Goal: Information Seeking & Learning: Learn about a topic

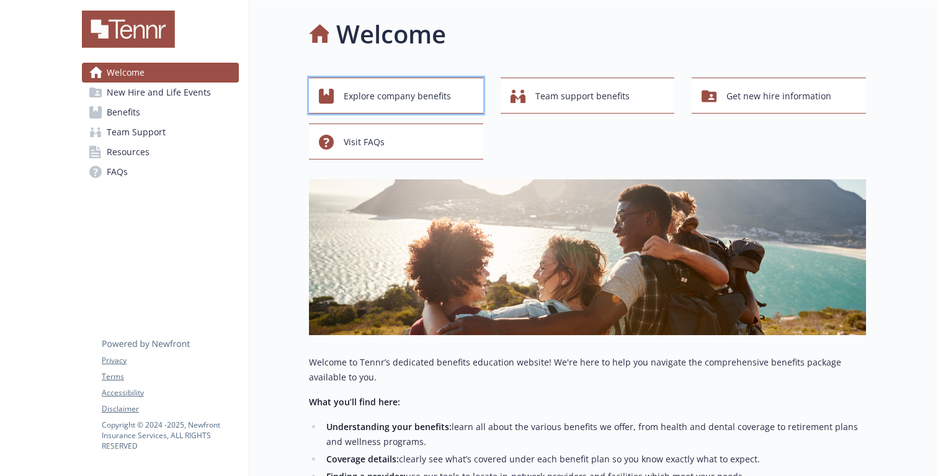
click at [416, 94] on span "Explore company benefits" at bounding box center [397, 96] width 107 height 24
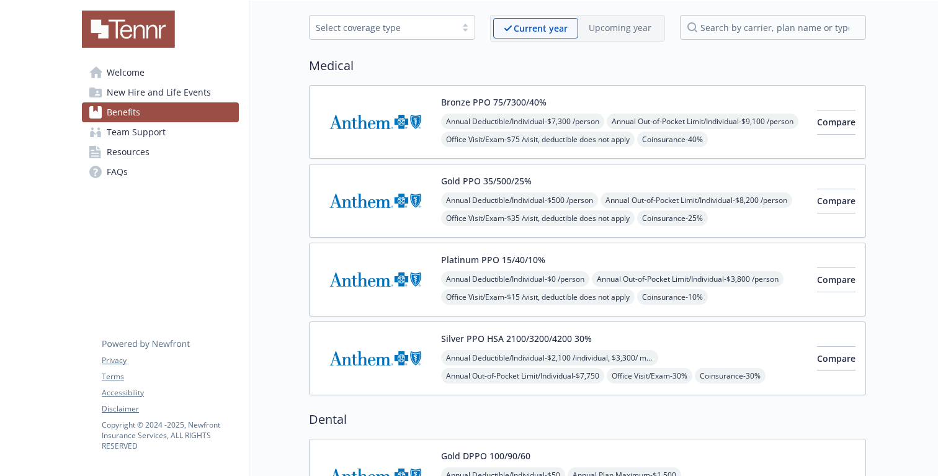
scroll to position [51, 0]
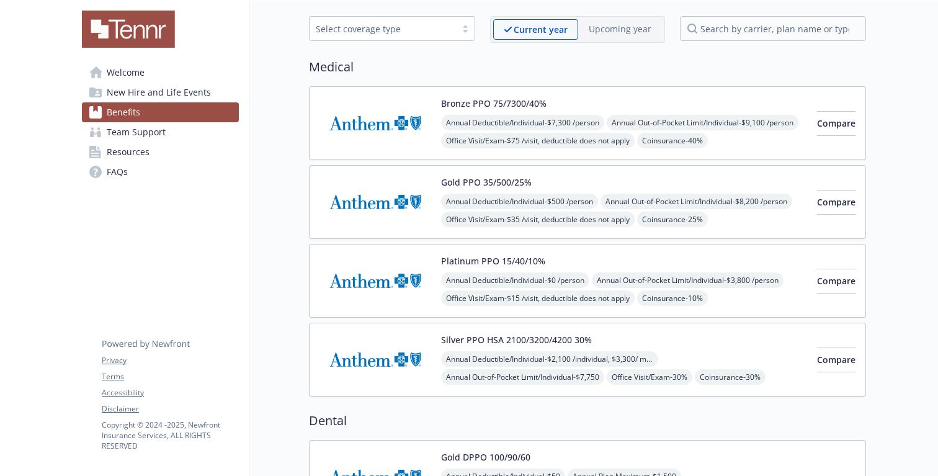
click at [694, 284] on div "Annual Deductible/Individual - $0 /person Annual Out-of-Pocket Limit/Individual…" at bounding box center [624, 325] width 366 height 106
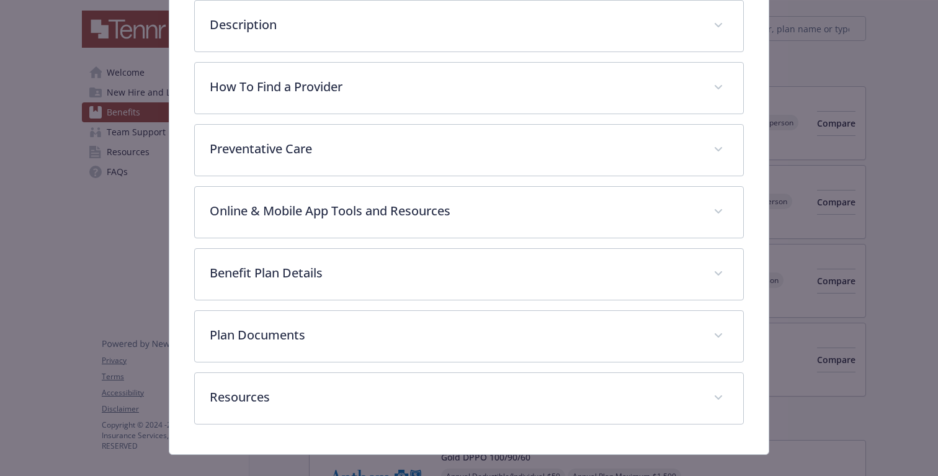
scroll to position [336, 0]
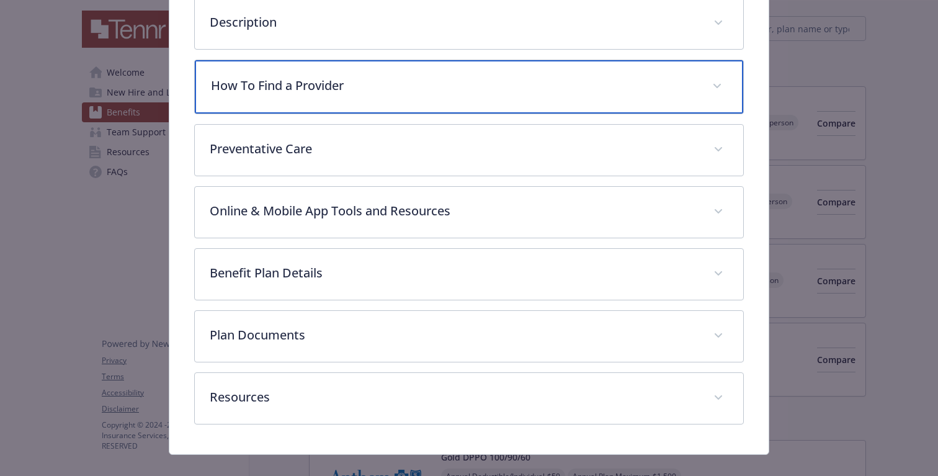
click at [488, 101] on div "How To Find a Provider" at bounding box center [469, 86] width 548 height 53
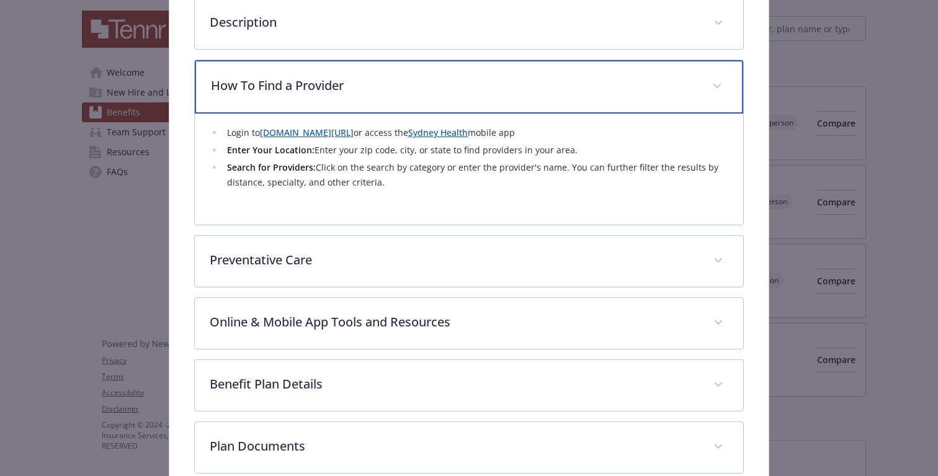
click at [519, 96] on div "How To Find a Provider" at bounding box center [469, 86] width 548 height 53
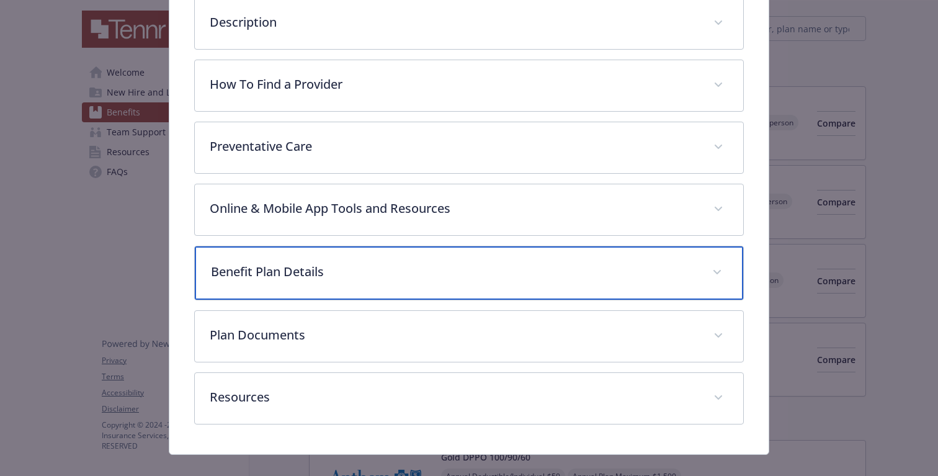
click at [460, 282] on div "Benefit Plan Details" at bounding box center [469, 272] width 548 height 53
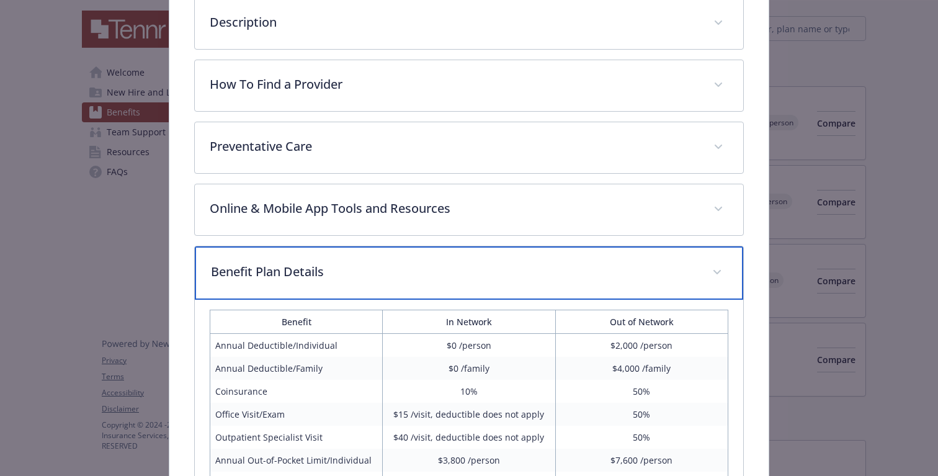
click at [460, 282] on div "Benefit Plan Details" at bounding box center [469, 272] width 548 height 53
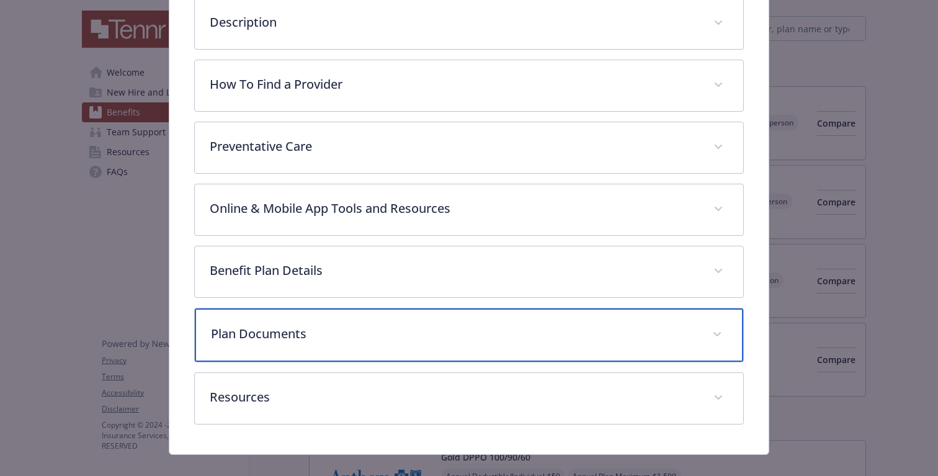
click at [449, 341] on p "Plan Documents" at bounding box center [454, 333] width 486 height 19
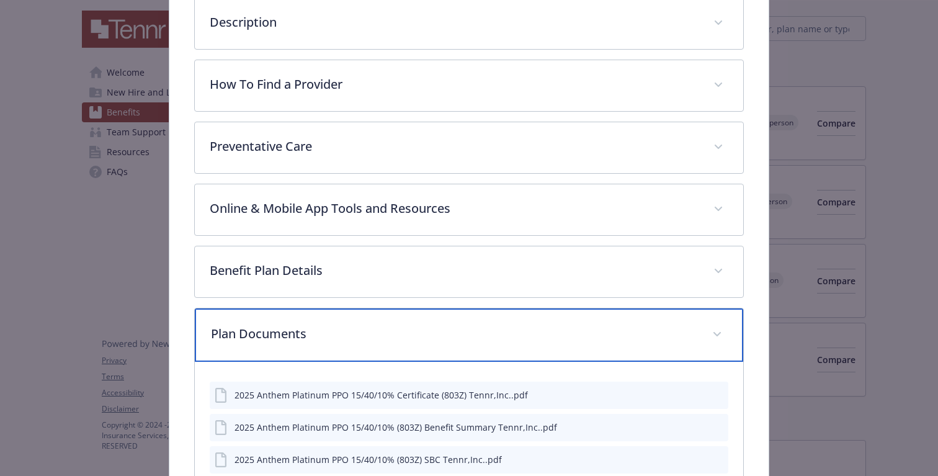
click at [462, 342] on p "Plan Documents" at bounding box center [454, 333] width 486 height 19
